Goal: Information Seeking & Learning: Learn about a topic

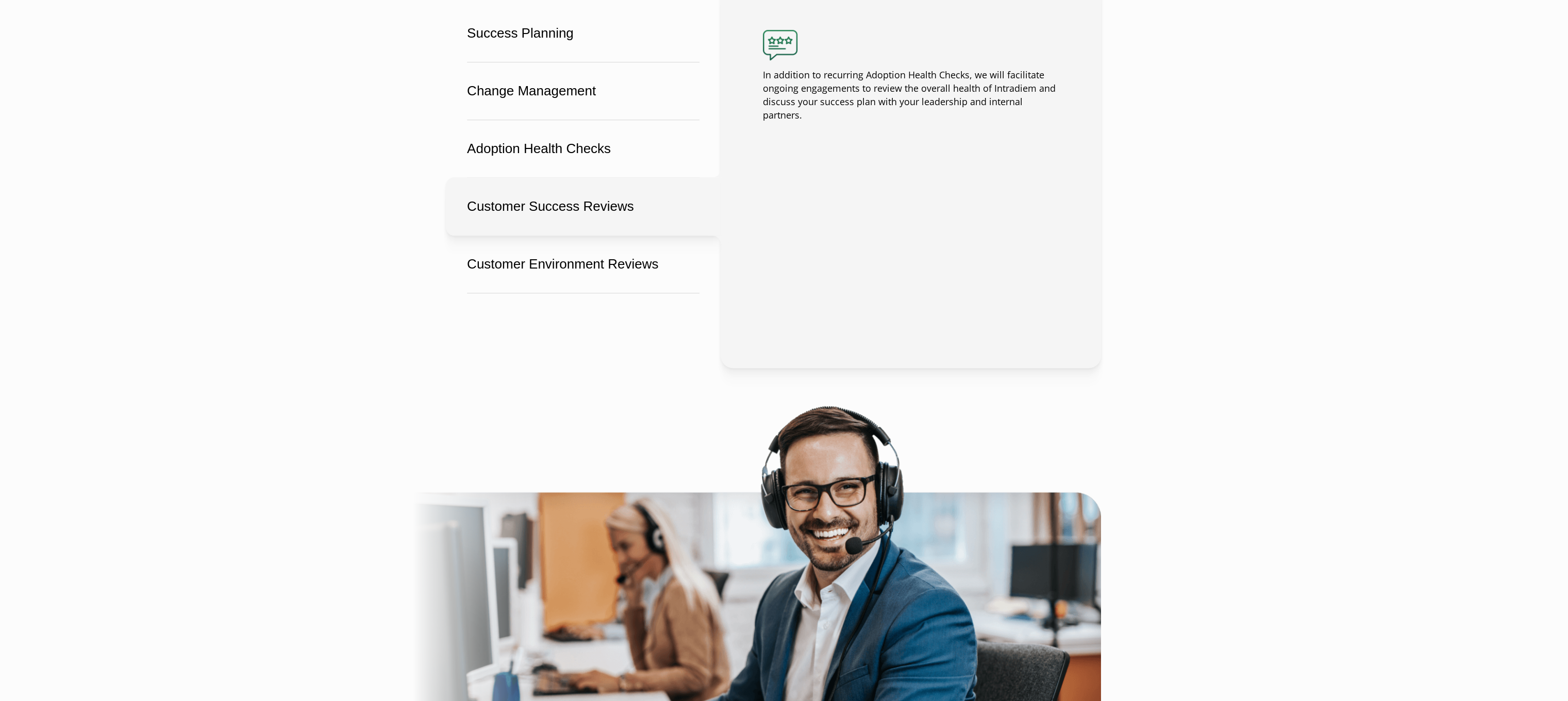
scroll to position [1031, 0]
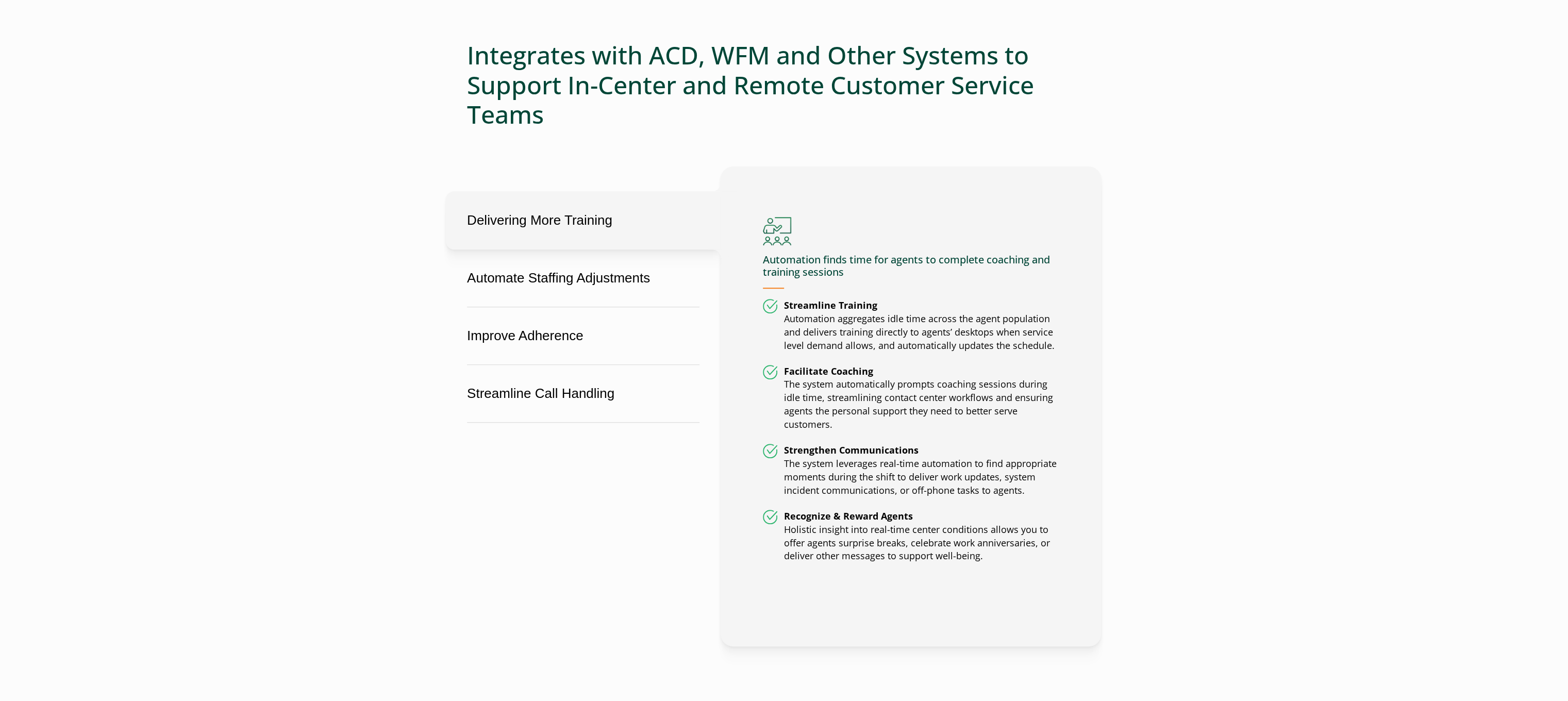
scroll to position [516, 0]
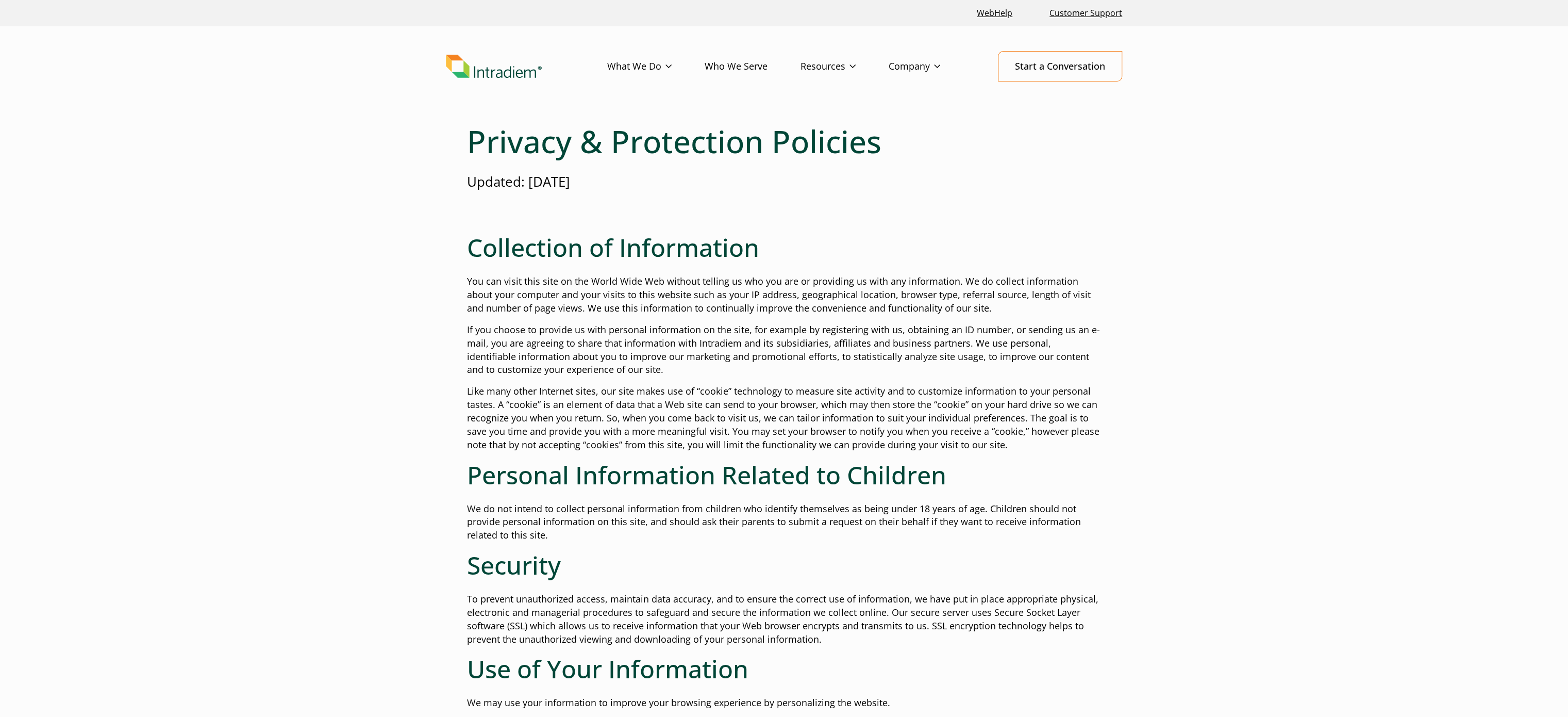
drag, startPoint x: 666, startPoint y: 188, endPoint x: 465, endPoint y: 183, distance: 201.1
click at [465, 183] on div "Privacy & Protection Policies Updated: [DATE] Collection of Information You can…" at bounding box center [784, 698] width 677 height 1150
copy p "Updated: [DATE]"
